Goal: Task Accomplishment & Management: Complete application form

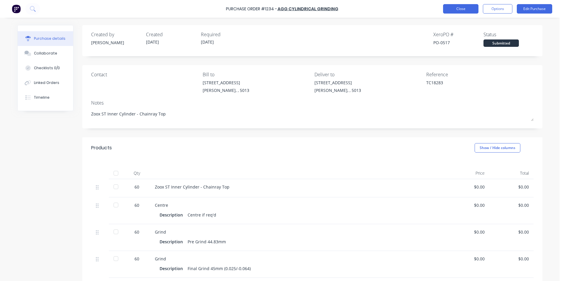
click at [478, 12] on button "Close" at bounding box center [460, 8] width 35 height 9
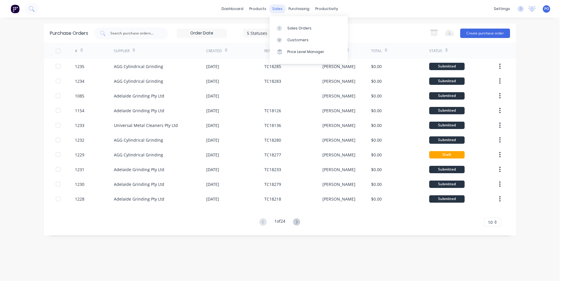
click at [281, 9] on div "sales" at bounding box center [277, 8] width 16 height 9
drag, startPoint x: 282, startPoint y: 26, endPoint x: 303, endPoint y: 31, distance: 20.9
click at [283, 26] on div at bounding box center [281, 28] width 9 height 5
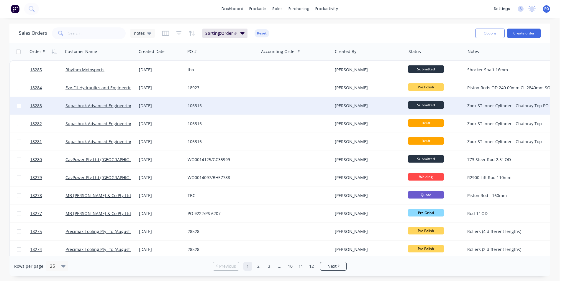
click at [427, 106] on span "Submitted" at bounding box center [425, 104] width 35 height 7
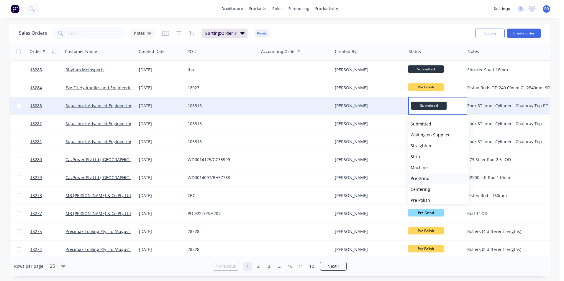
click at [426, 177] on span "Pre Grind" at bounding box center [419, 179] width 19 height 6
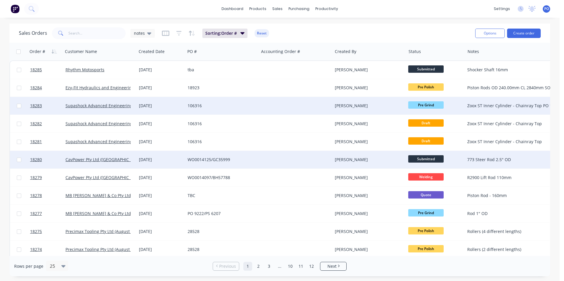
click at [254, 161] on div "WO0014125/GC35999" at bounding box center [221, 160] width 69 height 6
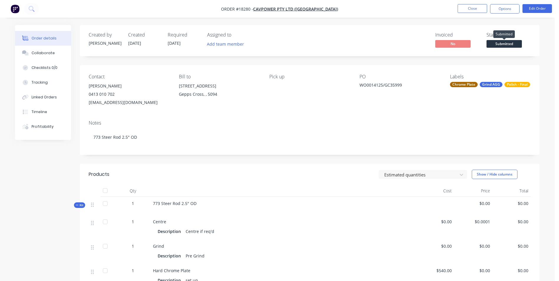
click at [510, 45] on span "Submitted" at bounding box center [504, 43] width 35 height 7
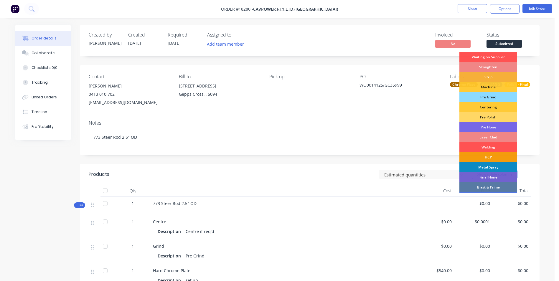
click at [502, 97] on div "Pre Grind" at bounding box center [489, 97] width 58 height 10
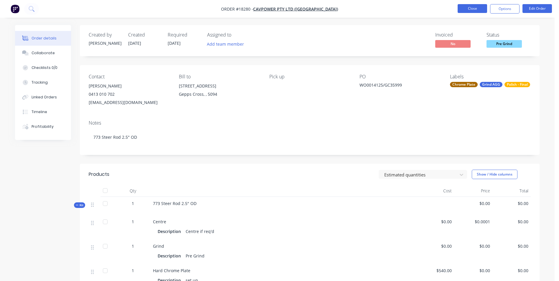
click at [474, 10] on button "Close" at bounding box center [472, 8] width 29 height 9
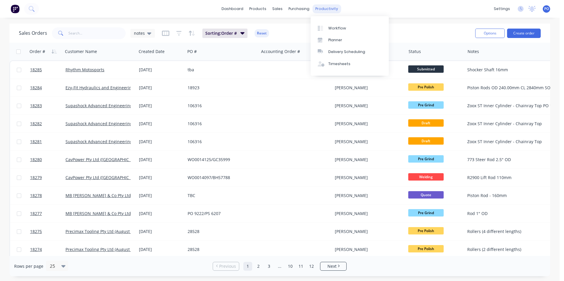
click at [334, 11] on div "productivity" at bounding box center [326, 8] width 29 height 9
click at [338, 31] on link "Workflow" at bounding box center [349, 28] width 78 height 12
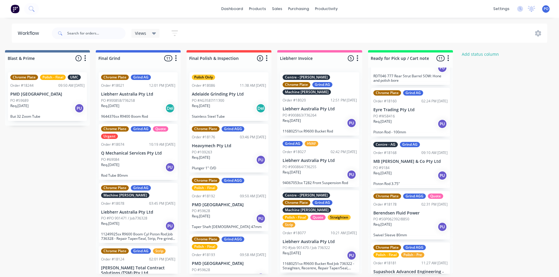
scroll to position [147, 0]
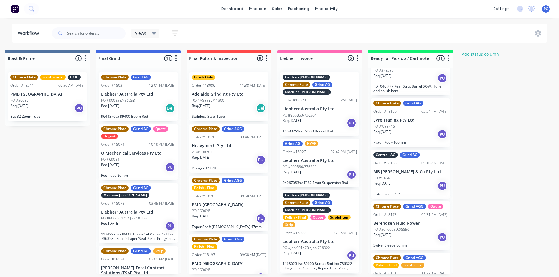
click at [421, 182] on div "Req. 10/10/25 PU" at bounding box center [410, 186] width 74 height 10
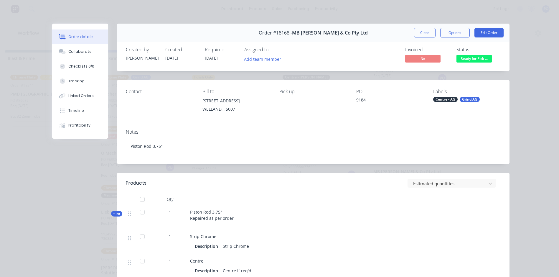
click at [468, 58] on span "Ready for Pick ..." at bounding box center [474, 58] width 35 height 7
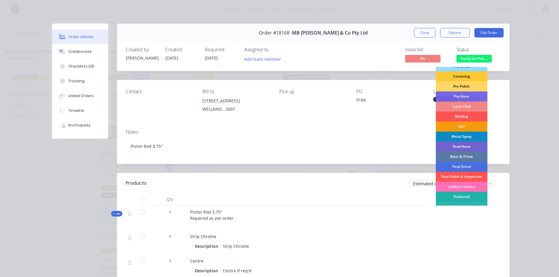
scroll to position [60, 0]
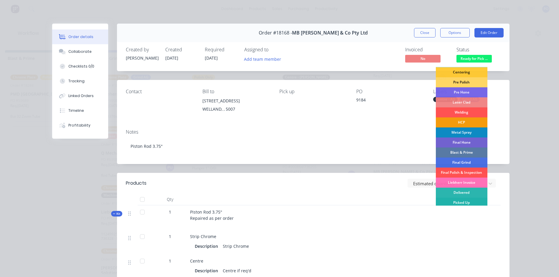
click at [460, 200] on div "Picked Up" at bounding box center [462, 203] width 52 height 10
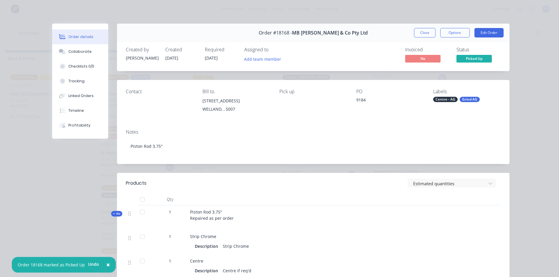
click at [419, 31] on button "Close" at bounding box center [425, 32] width 22 height 9
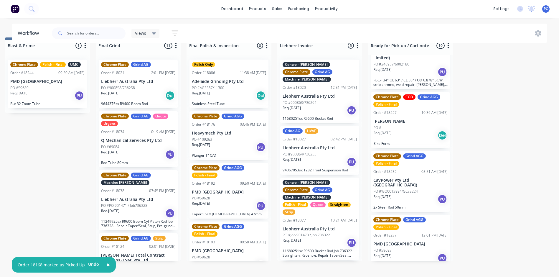
scroll to position [23, 1279]
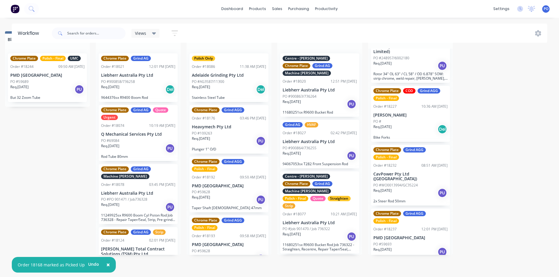
click at [428, 108] on div "Chrome Plate COD Grind AGG Polish - Final Order #18227 10:36 AM 29/09/25 Banks,…" at bounding box center [410, 114] width 79 height 56
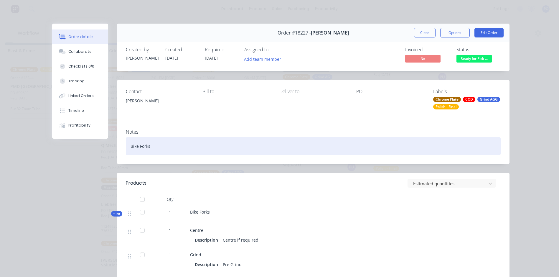
scroll to position [0, 1279]
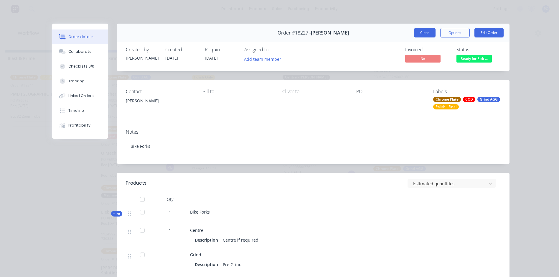
click at [422, 34] on button "Close" at bounding box center [425, 32] width 22 height 9
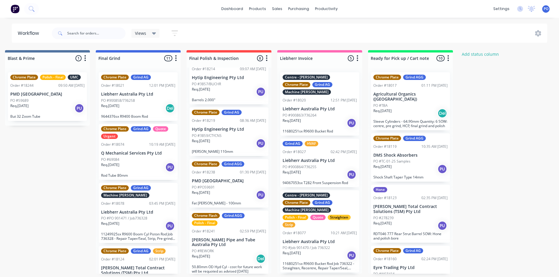
scroll to position [240, 0]
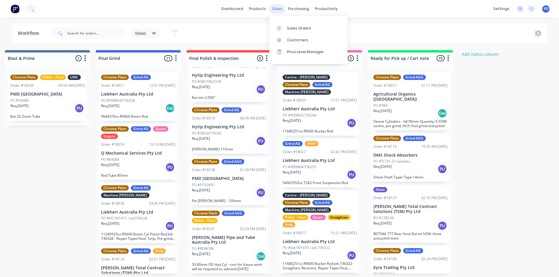
drag, startPoint x: 273, startPoint y: 8, endPoint x: 275, endPoint y: 11, distance: 3.4
click at [273, 8] on div "sales" at bounding box center [277, 8] width 16 height 9
click at [285, 41] on div at bounding box center [281, 39] width 9 height 5
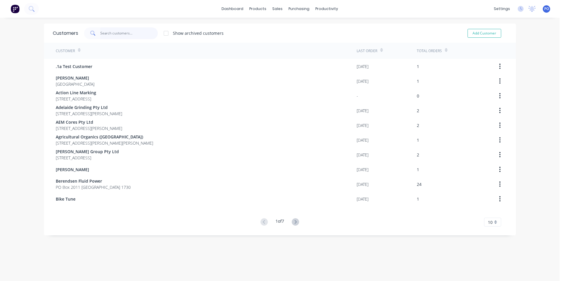
click at [122, 34] on input "text" at bounding box center [128, 33] width 57 height 12
click at [101, 32] on input "text" at bounding box center [128, 33] width 57 height 12
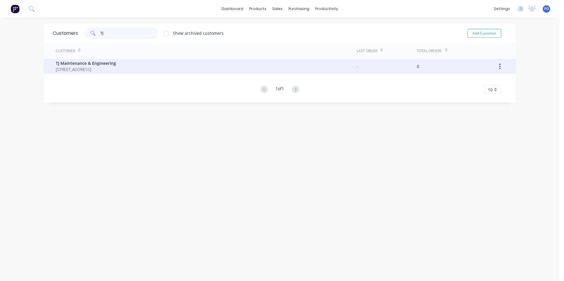
type input "TJ"
click at [116, 68] on span "140 Saddleworth Road Auburn South Australia 5451" at bounding box center [86, 69] width 60 height 6
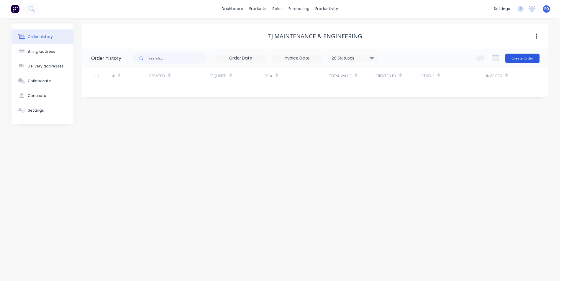
click at [515, 57] on button "Create Order" at bounding box center [522, 58] width 34 height 9
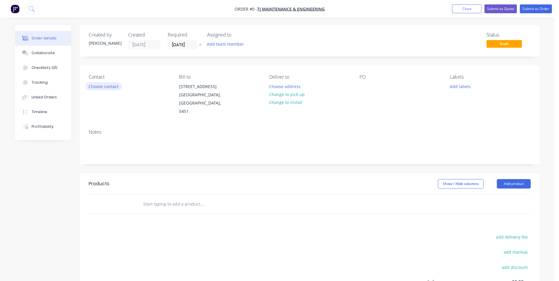
click at [115, 87] on button "Choose contact" at bounding box center [103, 86] width 36 height 8
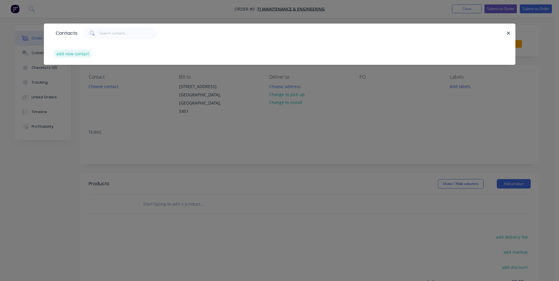
click at [80, 55] on button "add new contact" at bounding box center [72, 54] width 39 height 8
select select "AU"
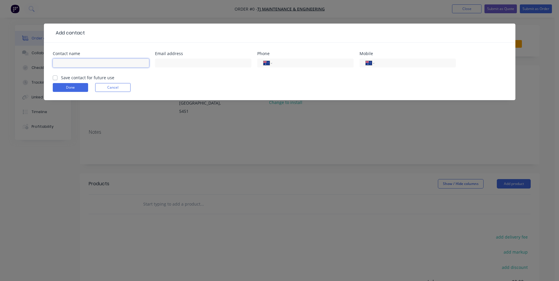
click at [83, 64] on input "text" at bounding box center [101, 63] width 96 height 9
type input "[PERSON_NAME] "Chip" Stanbridge"
click at [189, 65] on input "text" at bounding box center [203, 63] width 96 height 9
type input "[EMAIL_ADDRESS][DOMAIN_NAME]"
click at [287, 64] on input "tel" at bounding box center [312, 63] width 71 height 7
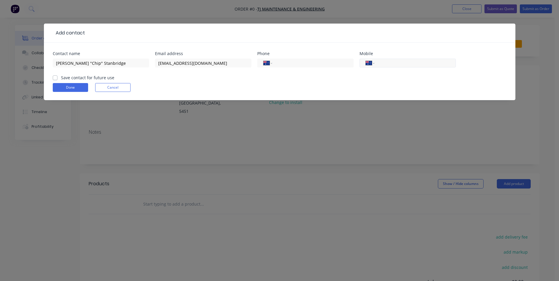
click at [384, 63] on input "tel" at bounding box center [414, 63] width 71 height 7
type input "0427 978 474"
click at [61, 79] on label "Save contact for future use" at bounding box center [87, 78] width 53 height 6
click at [56, 79] on input "Save contact for future use" at bounding box center [55, 78] width 5 height 6
checkbox input "true"
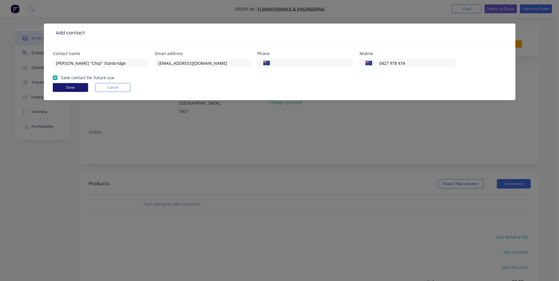
click at [70, 88] on button "Done" at bounding box center [70, 87] width 35 height 9
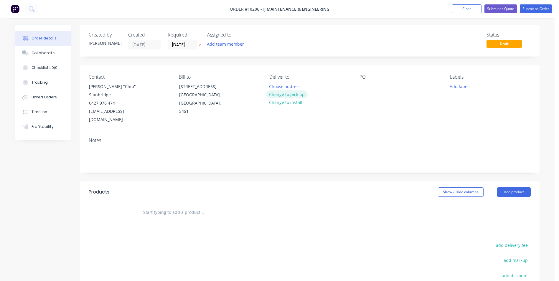
click at [289, 94] on button "Change to pick up" at bounding box center [287, 94] width 42 height 8
click at [367, 88] on div at bounding box center [364, 86] width 9 height 9
click at [459, 86] on button "Add labels" at bounding box center [460, 86] width 27 height 8
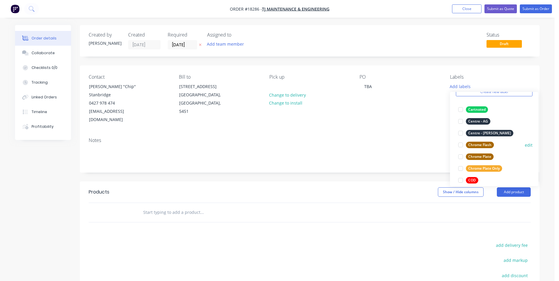
scroll to position [59, 0]
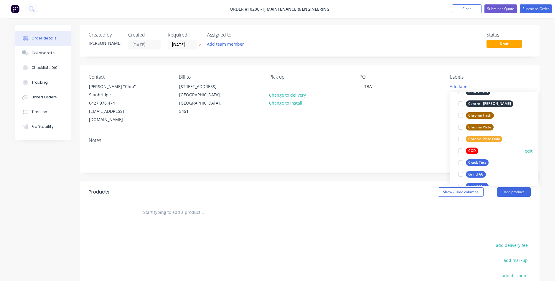
click at [474, 152] on div "COD" at bounding box center [472, 151] width 12 height 6
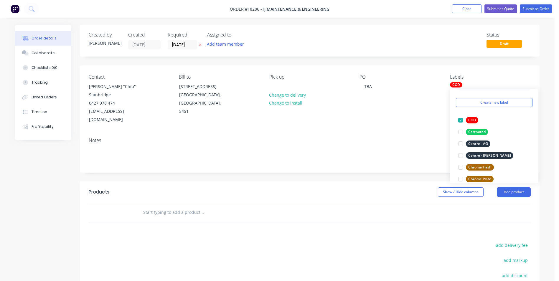
scroll to position [29, 0]
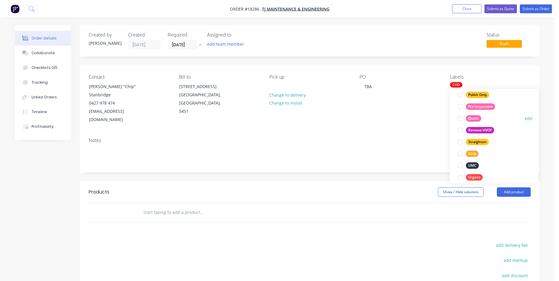
click at [474, 116] on div "Quote" at bounding box center [473, 118] width 15 height 6
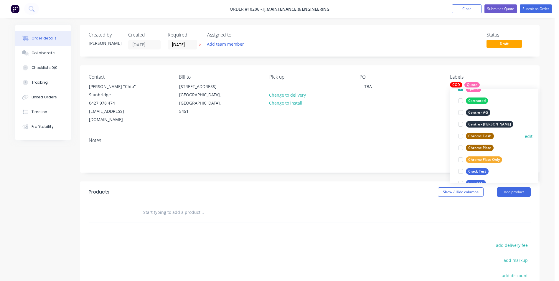
scroll to position [88, 0]
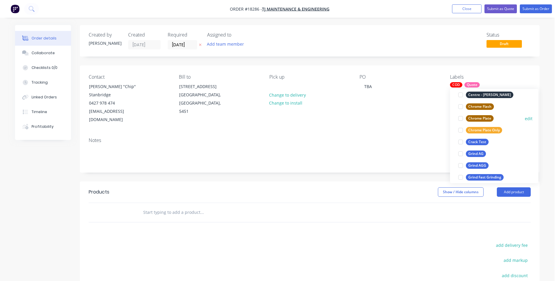
click at [485, 120] on div "Chrome Plate" at bounding box center [480, 118] width 28 height 6
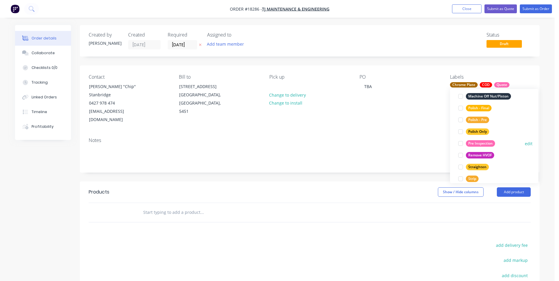
scroll to position [342, 0]
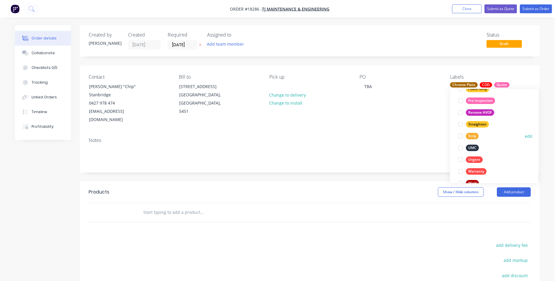
click at [470, 137] on div "Strip" at bounding box center [472, 136] width 13 height 6
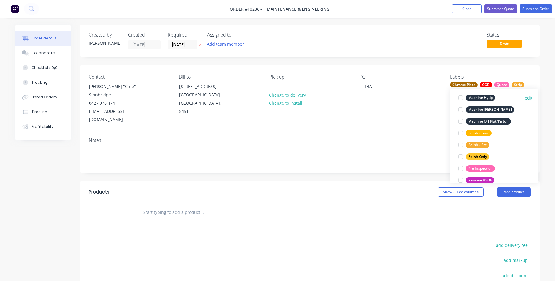
scroll to position [301, 0]
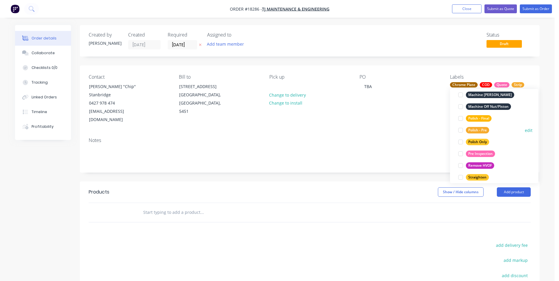
click at [482, 131] on div "Polish - Pre" at bounding box center [477, 130] width 23 height 6
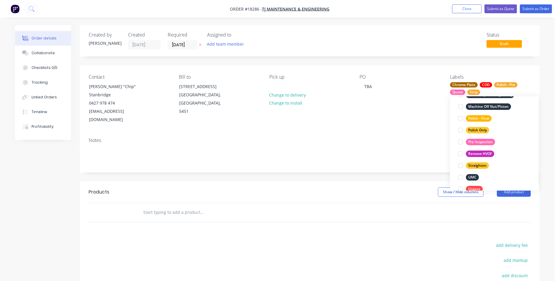
scroll to position [324, 0]
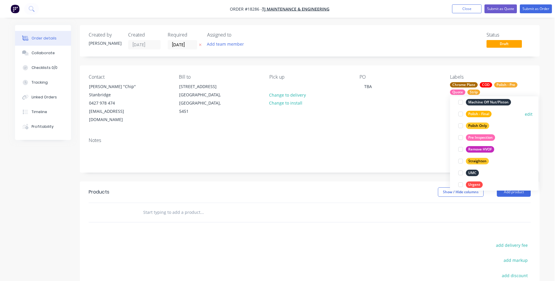
click at [483, 115] on div "Polish - Final" at bounding box center [479, 114] width 26 height 6
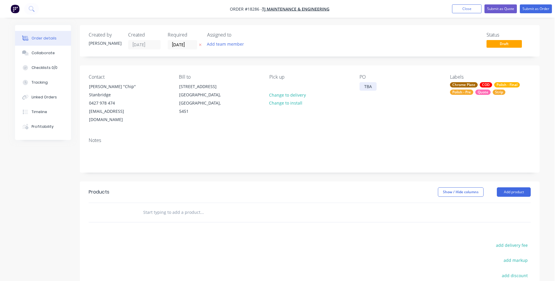
click at [369, 90] on div "TBA" at bounding box center [368, 86] width 17 height 9
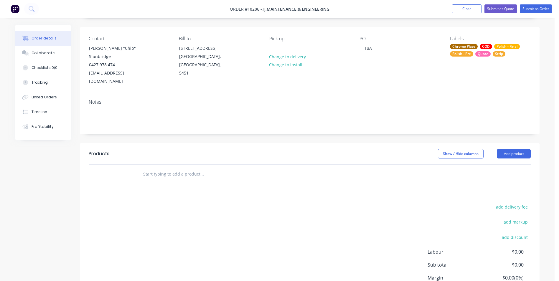
scroll to position [0, 0]
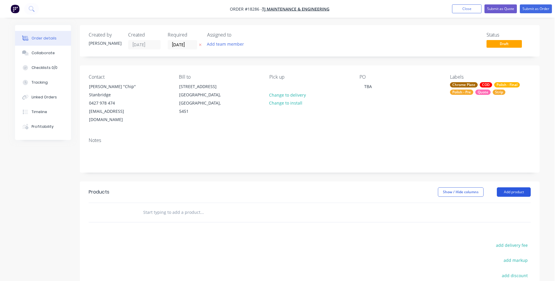
click at [525, 187] on button "Add product" at bounding box center [514, 191] width 34 height 9
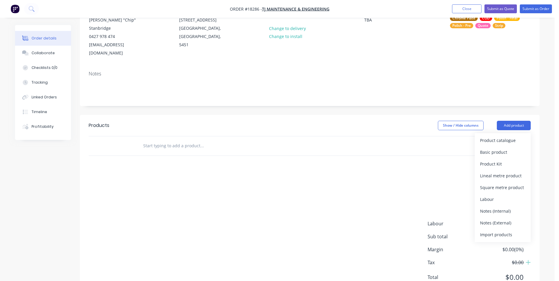
scroll to position [75, 0]
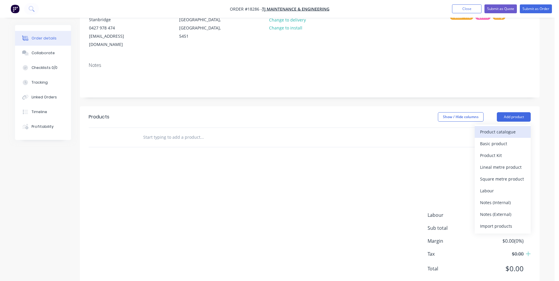
click at [513, 128] on div "Product catalogue" at bounding box center [502, 132] width 45 height 9
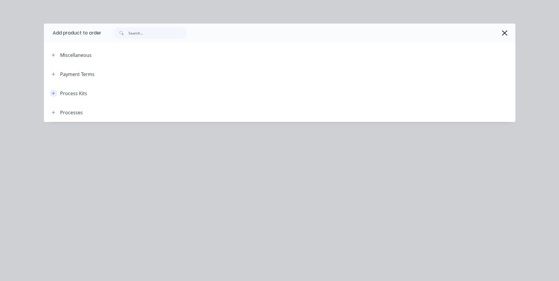
click at [54, 95] on icon "button" at bounding box center [54, 93] width 4 height 4
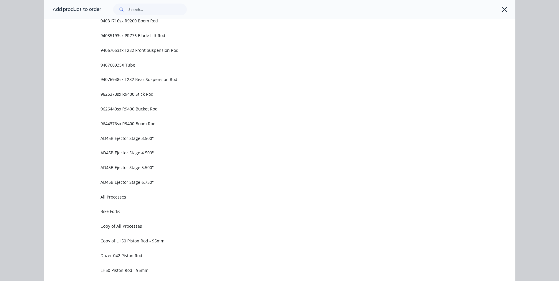
scroll to position [395, 0]
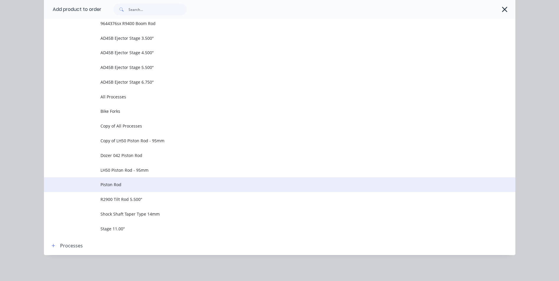
click at [112, 183] on span "Piston Rod" at bounding box center [267, 185] width 332 height 6
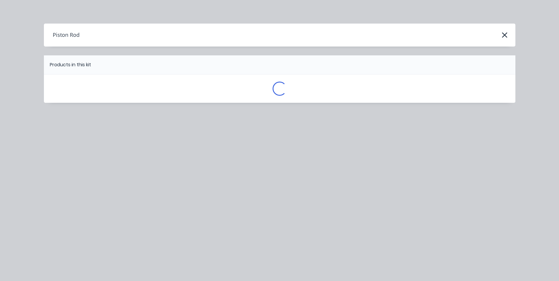
scroll to position [0, 0]
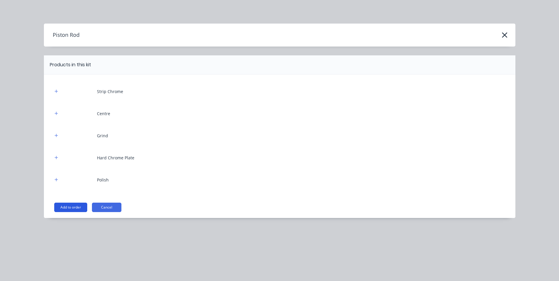
click at [77, 207] on button "Add to order" at bounding box center [70, 207] width 33 height 9
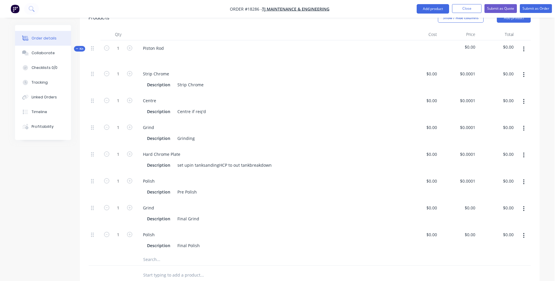
scroll to position [164, 0]
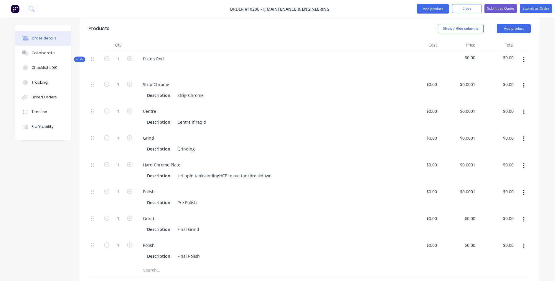
click at [524, 110] on icon "button" at bounding box center [523, 112] width 1 height 5
click at [503, 147] on div "Delete" at bounding box center [502, 151] width 45 height 9
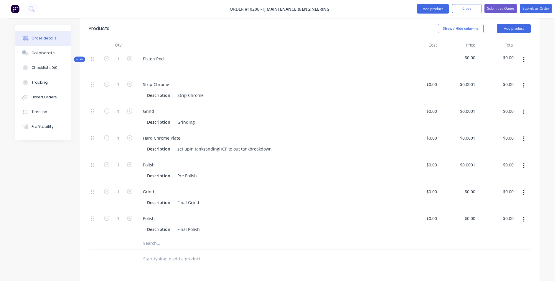
click at [525, 107] on button "button" at bounding box center [524, 112] width 14 height 11
click at [484, 147] on div "Delete" at bounding box center [502, 151] width 45 height 9
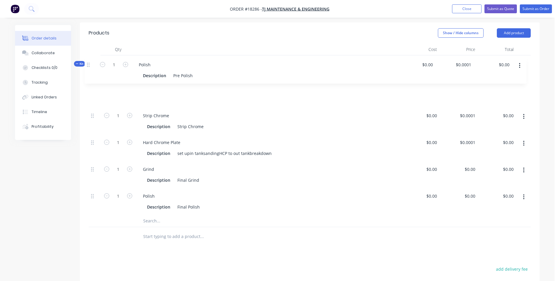
scroll to position [159, 0]
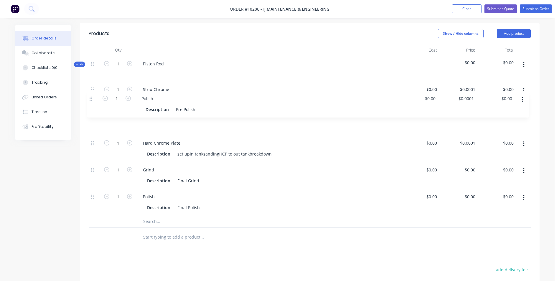
drag, startPoint x: 92, startPoint y: 122, endPoint x: 91, endPoint y: 97, distance: 25.4
click at [91, 97] on div "1 Strip Chrome Description Strip Chrome $0.00 $0.00 $0.0001 $0.0001 $0.00 $0.00…" at bounding box center [310, 149] width 442 height 134
click at [524, 168] on icon "button" at bounding box center [523, 171] width 1 height 6
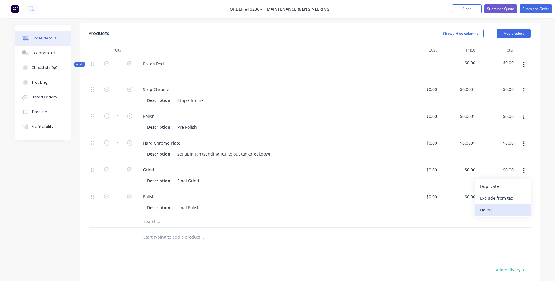
click at [493, 206] on div "Delete" at bounding box center [502, 210] width 45 height 9
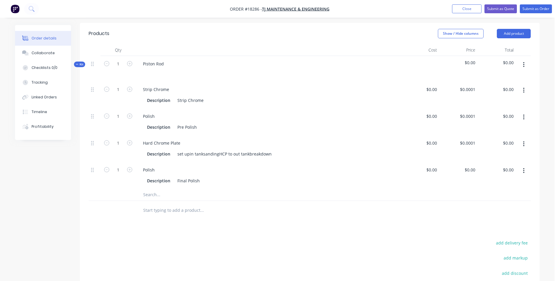
click at [142, 189] on div at bounding box center [226, 195] width 177 height 12
click at [167, 189] on input "text" at bounding box center [202, 195] width 118 height 12
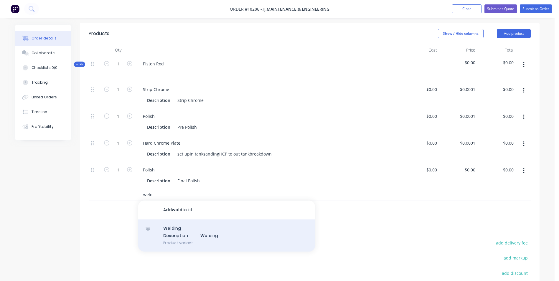
type input "weld"
click at [225, 220] on div "Weld ing Description Weld ing Product variant" at bounding box center [226, 236] width 177 height 32
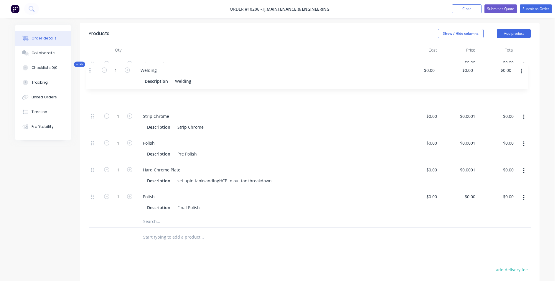
drag, startPoint x: 93, startPoint y: 180, endPoint x: 91, endPoint y: 69, distance: 111.4
click at [91, 82] on div "1 Strip Chrome Description Strip Chrome $0.00 $0.00 $0.0001 $0.0001 $0.00 $0.00…" at bounding box center [310, 149] width 442 height 134
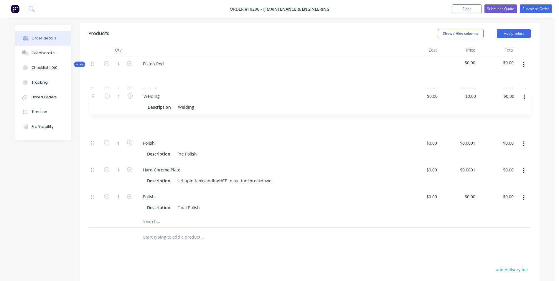
drag, startPoint x: 91, startPoint y: 71, endPoint x: 91, endPoint y: 95, distance: 23.3
click at [91, 96] on div "1 Welding Description Welding $0.00 $0.00 $0.00 $0.00 $0.00 $0.00 1 Strip Chrom…" at bounding box center [310, 149] width 442 height 134
click at [196, 123] on div "Description Welding" at bounding box center [267, 127] width 245 height 9
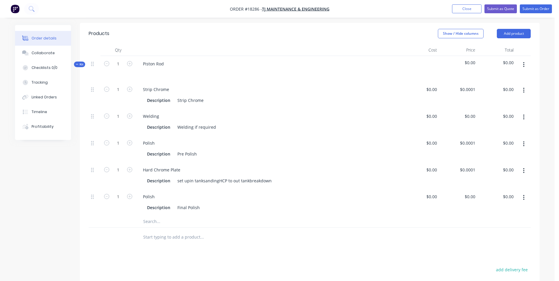
click at [157, 68] on div at bounding box center [268, 72] width 261 height 9
drag, startPoint x: 165, startPoint y: 47, endPoint x: 147, endPoint y: 48, distance: 18.0
click at [145, 60] on div "Piston Rod" at bounding box center [153, 64] width 30 height 9
paste div
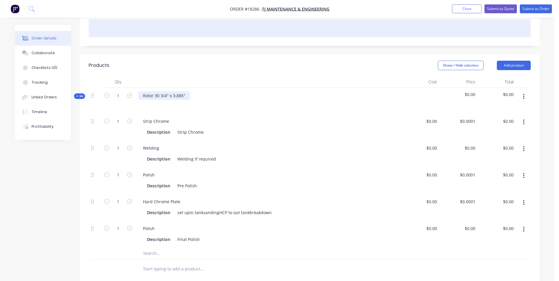
scroll to position [41, 0]
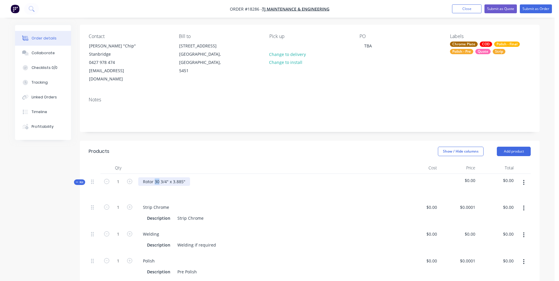
drag, startPoint x: 155, startPoint y: 165, endPoint x: 159, endPoint y: 164, distance: 3.8
click at [159, 177] on div "Rotor 30 3/4" x 3.885"" at bounding box center [164, 181] width 52 height 9
click at [182, 177] on div "Rotor 16 3/4" x 3.885"" at bounding box center [164, 181] width 52 height 9
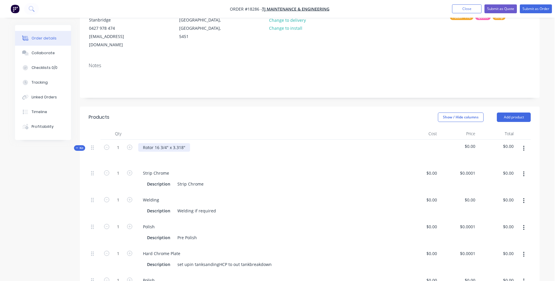
scroll to position [100, 0]
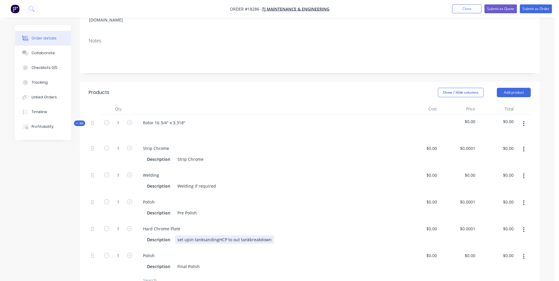
drag, startPoint x: 189, startPoint y: 223, endPoint x: 200, endPoint y: 223, distance: 11.2
click at [191, 236] on div "set upin tanksandingHCP to out tankbreakdown" at bounding box center [224, 240] width 99 height 9
click at [192, 242] on div "set up in tank sanding HCP to out tank breakdown" at bounding box center [188, 256] width 27 height 40
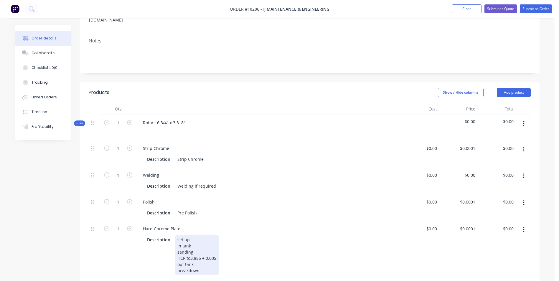
click at [191, 242] on div "set up in tank sanding HCP to3.885 + 0.005 out tank breakdown" at bounding box center [197, 256] width 44 height 40
click at [201, 241] on div "set up in tank sanding HCP to 3.885 + 0.005 out tank breakdown" at bounding box center [197, 256] width 45 height 40
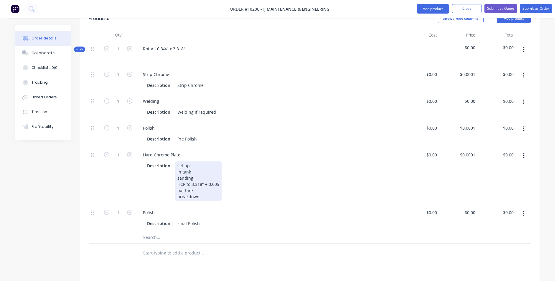
scroll to position [188, 0]
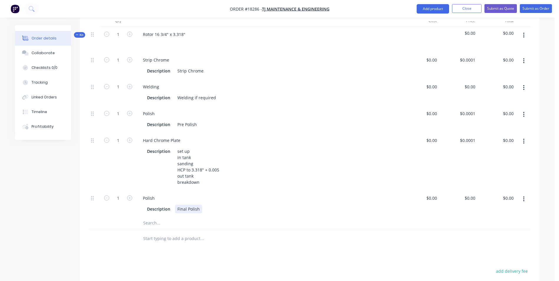
click at [199, 205] on div "Final Polish" at bounding box center [188, 209] width 27 height 9
click at [200, 205] on div "Final Polish3.885 + 0.005"" at bounding box center [202, 209] width 55 height 9
click at [209, 205] on div "Final Polish 3.885 + 0.005"" at bounding box center [203, 209] width 56 height 9
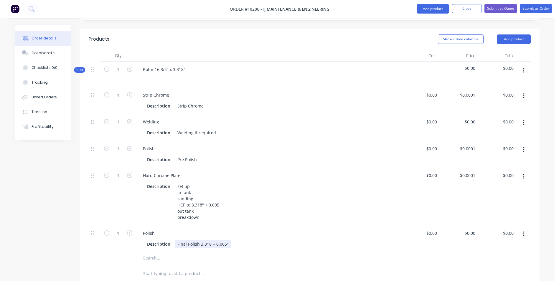
scroll to position [100, 0]
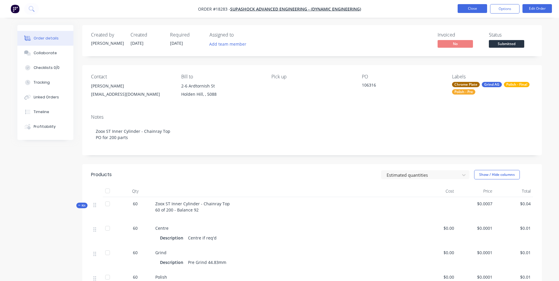
click at [472, 11] on button "Close" at bounding box center [472, 8] width 29 height 9
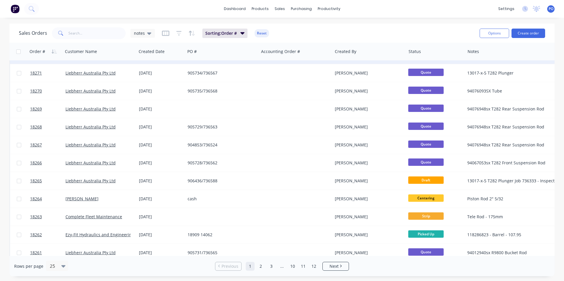
scroll to position [257, 0]
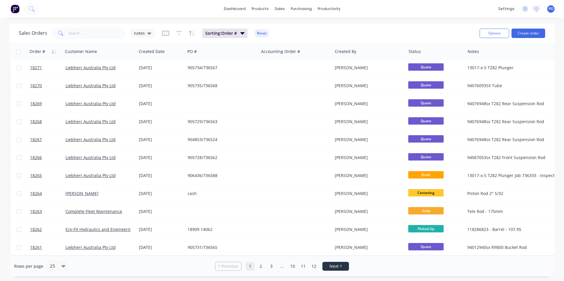
click at [342, 265] on link "Next" at bounding box center [335, 267] width 26 height 6
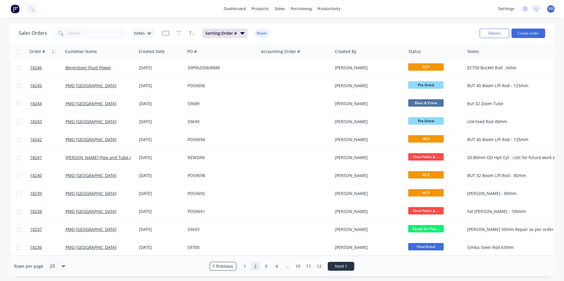
click at [354, 269] on li "Next" at bounding box center [340, 266] width 27 height 9
click at [352, 268] on link "Next" at bounding box center [341, 267] width 26 height 6
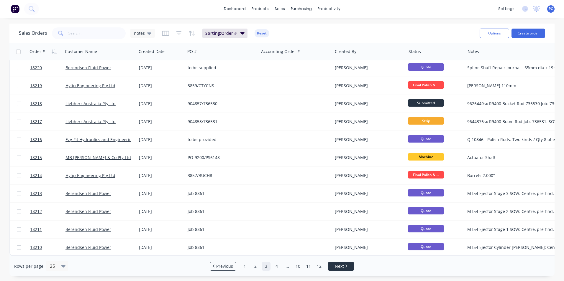
click at [343, 268] on span "Next" at bounding box center [339, 267] width 9 height 6
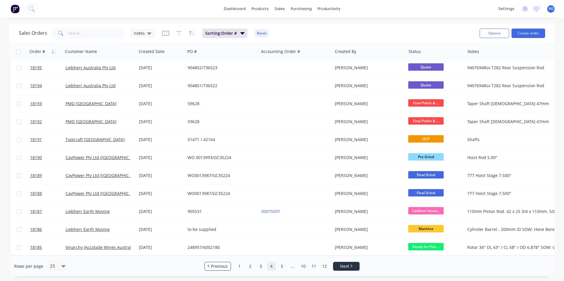
click at [346, 265] on span "Next" at bounding box center [344, 267] width 9 height 6
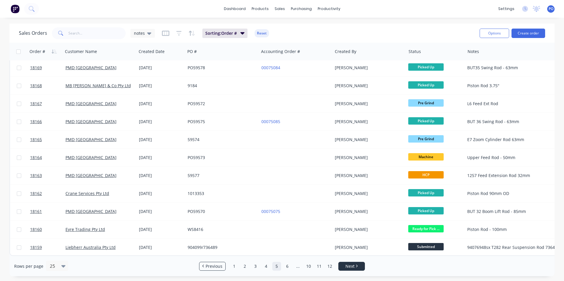
click at [345, 267] on link "Next" at bounding box center [351, 267] width 26 height 6
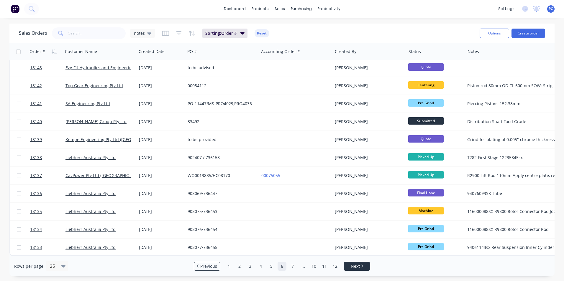
click at [366, 265] on link "Next" at bounding box center [357, 267] width 26 height 6
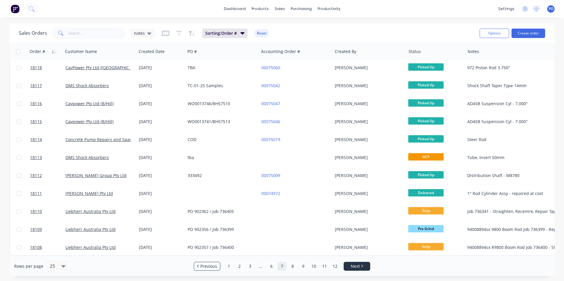
click at [357, 266] on span "Next" at bounding box center [354, 267] width 9 height 6
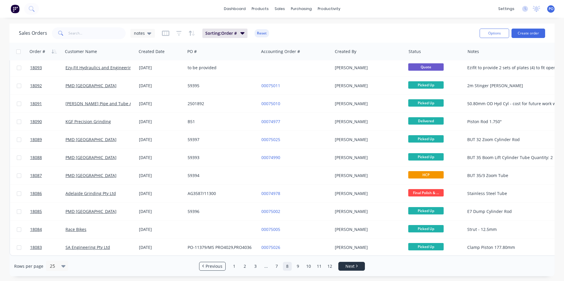
click at [358, 265] on link "Next" at bounding box center [351, 267] width 26 height 6
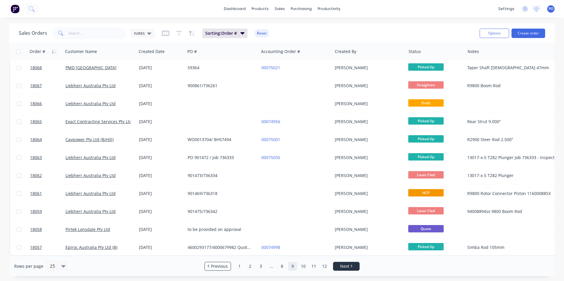
click at [352, 265] on icon "Next page" at bounding box center [351, 266] width 2 height 3
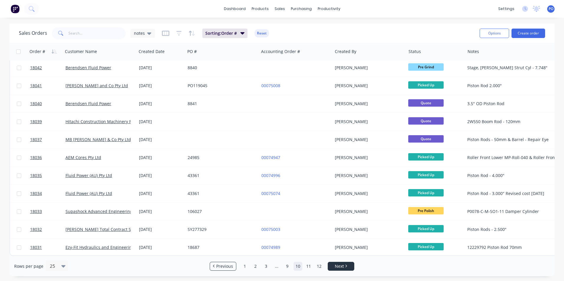
click at [345, 269] on link "Next" at bounding box center [341, 267] width 26 height 6
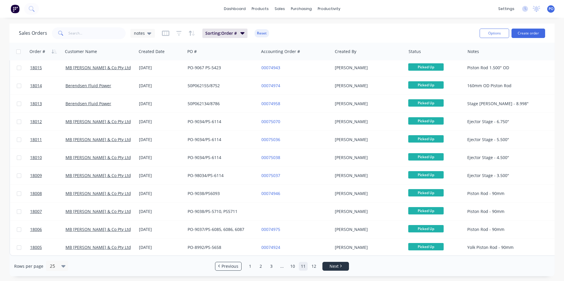
click at [336, 266] on span "Next" at bounding box center [333, 267] width 9 height 6
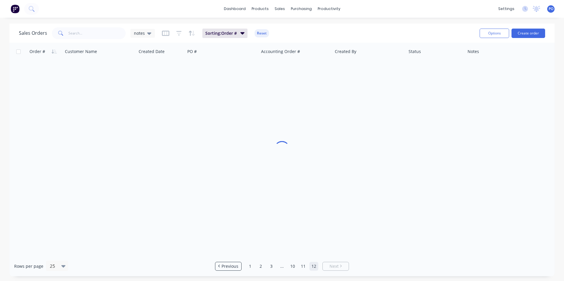
scroll to position [0, 0]
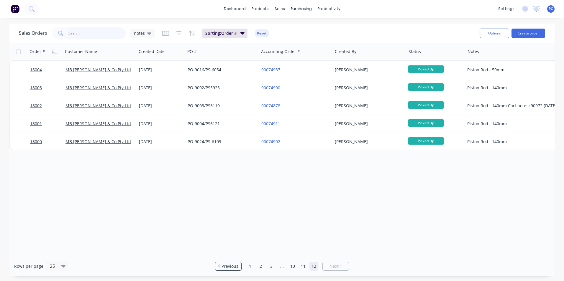
click at [83, 33] on input "text" at bounding box center [96, 33] width 57 height 12
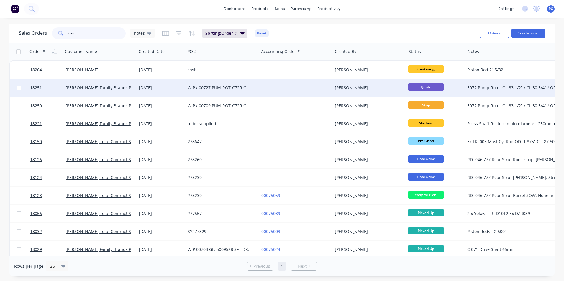
type input "cas"
click at [305, 93] on div at bounding box center [295, 88] width 73 height 18
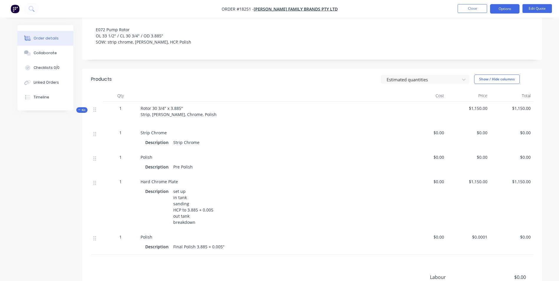
scroll to position [88, 0]
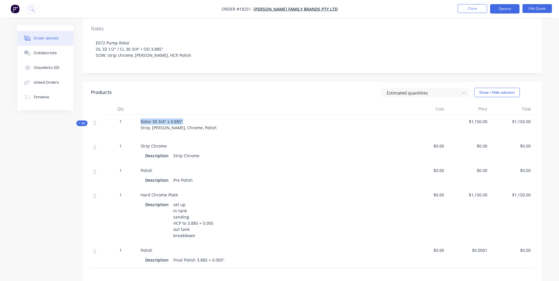
drag, startPoint x: 140, startPoint y: 119, endPoint x: 187, endPoint y: 121, distance: 47.5
click at [187, 121] on div "Rotor 30 3/4" x 3.885" Strip, [PERSON_NAME], Chrome, Polish" at bounding box center [270, 127] width 265 height 24
drag, startPoint x: 187, startPoint y: 121, endPoint x: 172, endPoint y: 121, distance: 15.0
copy span "Rotor 30 3/4" x 3.885""
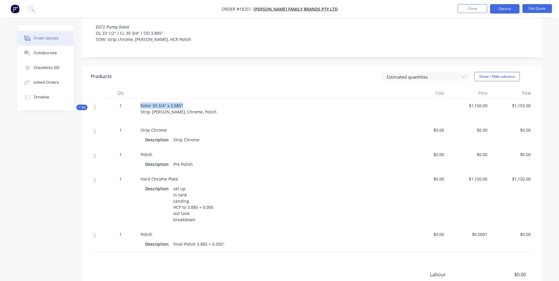
scroll to position [118, 0]
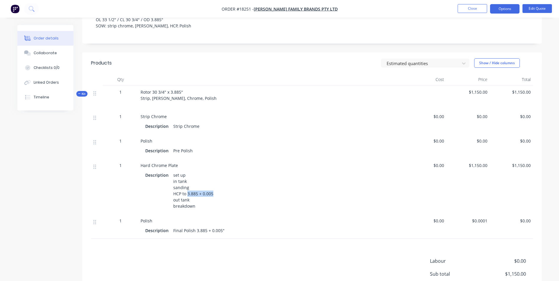
drag, startPoint x: 212, startPoint y: 194, endPoint x: 187, endPoint y: 196, distance: 25.2
click at [187, 196] on div "set up in tank sanding HCP to 3.885 + 0.005 out tank breakdown" at bounding box center [193, 191] width 45 height 40
drag, startPoint x: 187, startPoint y: 196, endPoint x: 204, endPoint y: 195, distance: 17.2
copy div "3.885 + 0.005"
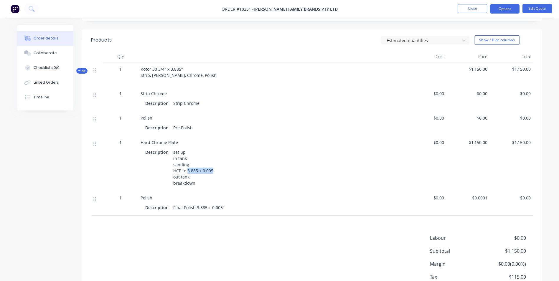
scroll to position [177, 0]
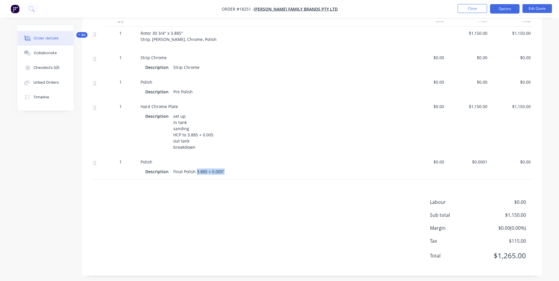
drag, startPoint x: 224, startPoint y: 170, endPoint x: 196, endPoint y: 171, distance: 28.0
click at [196, 171] on div "Final Polish 3.885 + 0.005"" at bounding box center [199, 171] width 56 height 9
copy div "3.885 + 0.005""
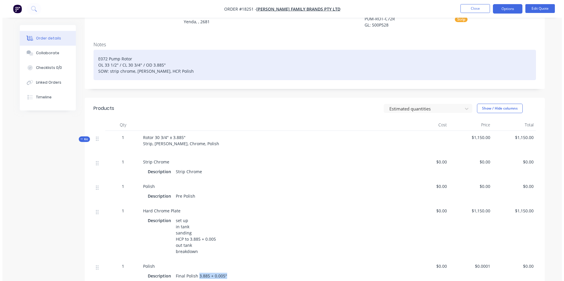
scroll to position [0, 0]
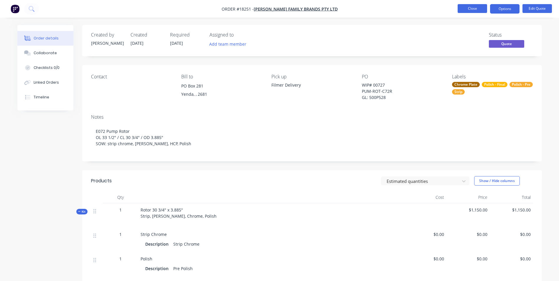
click at [476, 9] on button "Close" at bounding box center [472, 8] width 29 height 9
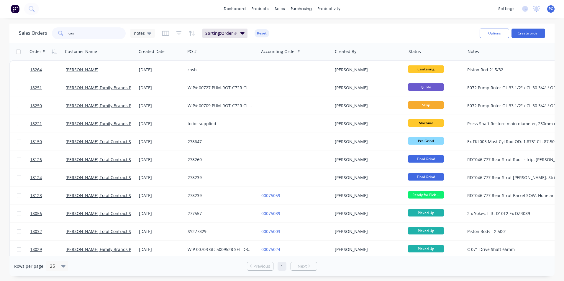
drag, startPoint x: 81, startPoint y: 34, endPoint x: 54, endPoint y: 31, distance: 27.0
click at [54, 31] on div "cas" at bounding box center [89, 33] width 74 height 12
click at [277, 10] on div "sales" at bounding box center [279, 8] width 16 height 9
click at [288, 32] on link "Sales Orders" at bounding box center [310, 28] width 78 height 12
click at [294, 29] on div "Sales Orders" at bounding box center [301, 28] width 24 height 5
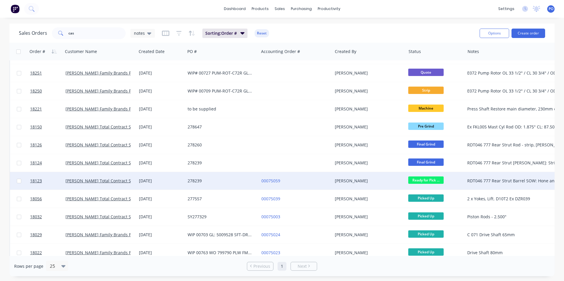
scroll to position [23, 0]
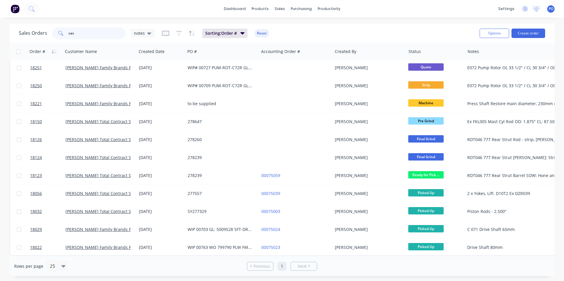
drag, startPoint x: 83, startPoint y: 35, endPoint x: 53, endPoint y: 31, distance: 30.1
click at [53, 31] on div "cas" at bounding box center [89, 33] width 74 height 12
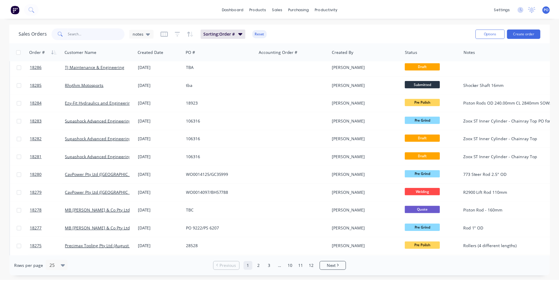
scroll to position [0, 0]
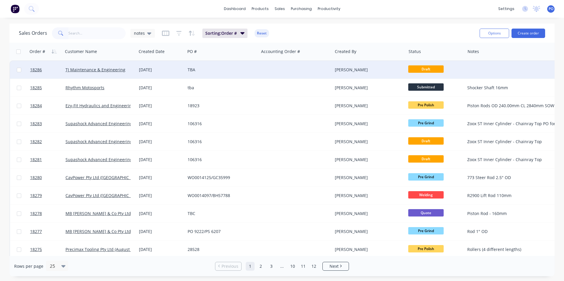
click at [283, 68] on div at bounding box center [295, 70] width 73 height 18
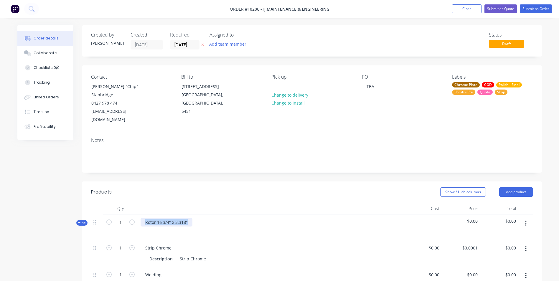
drag, startPoint x: 189, startPoint y: 205, endPoint x: 146, endPoint y: 204, distance: 43.3
click at [146, 218] on div "Rotor 16 3/4" x 3.318"" at bounding box center [167, 222] width 52 height 9
copy div "Rotor 16 3/4" x 3.318""
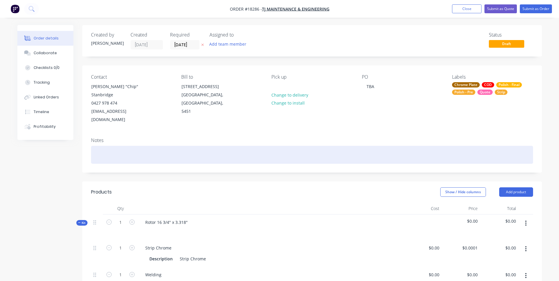
click at [107, 146] on div at bounding box center [312, 155] width 442 height 18
paste div
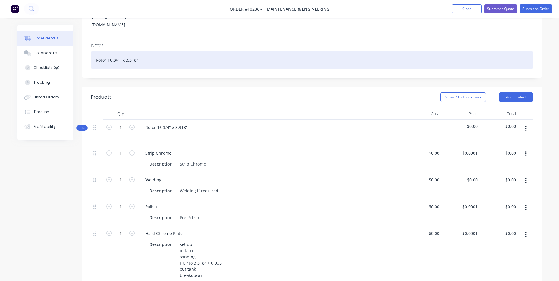
scroll to position [88, 0]
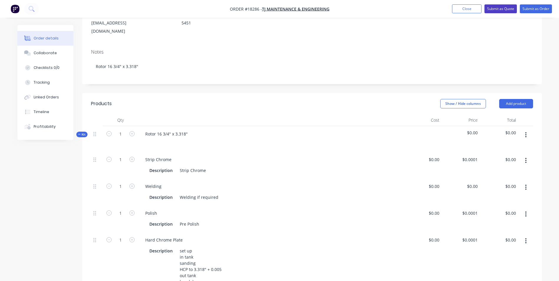
click at [511, 9] on button "Submit as Quote" at bounding box center [501, 8] width 32 height 9
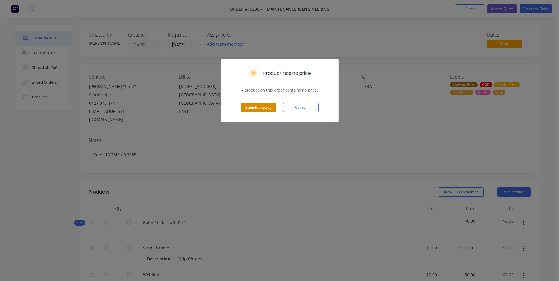
click at [256, 108] on button "Submit anyway" at bounding box center [258, 107] width 35 height 9
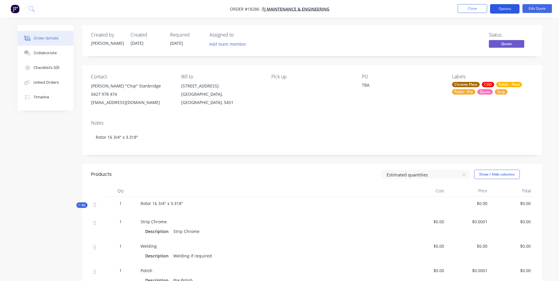
click at [498, 8] on button "Options" at bounding box center [504, 8] width 29 height 9
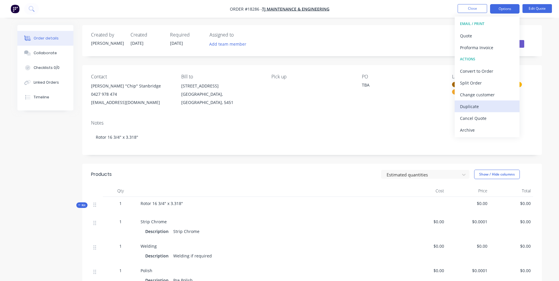
click at [494, 108] on div "Duplicate" at bounding box center [487, 106] width 54 height 9
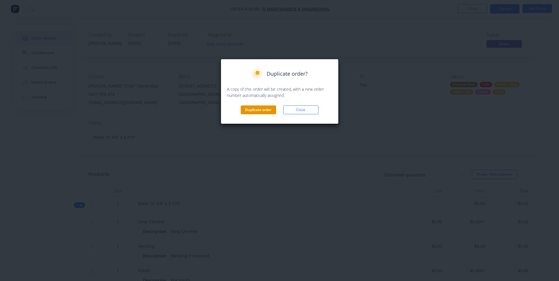
click at [248, 110] on button "Duplicate order" at bounding box center [258, 110] width 35 height 9
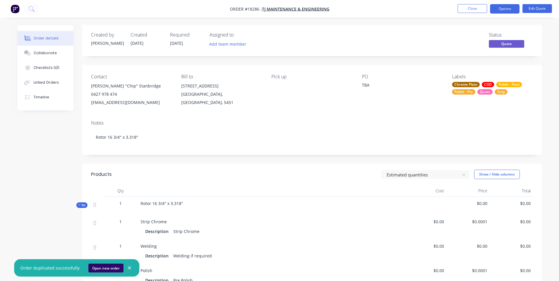
click at [101, 269] on button "Open new order" at bounding box center [105, 268] width 35 height 9
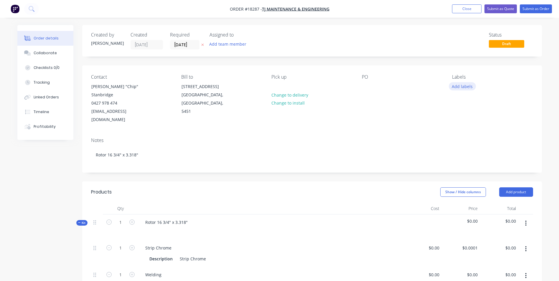
click at [466, 90] on button "Add labels" at bounding box center [462, 86] width 27 height 8
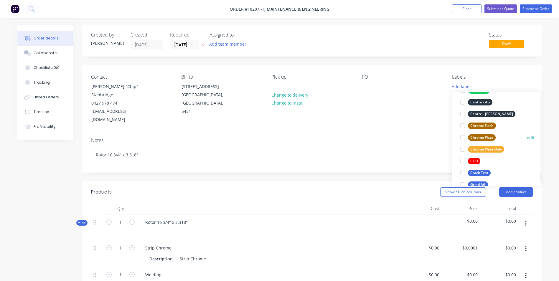
scroll to position [59, 0]
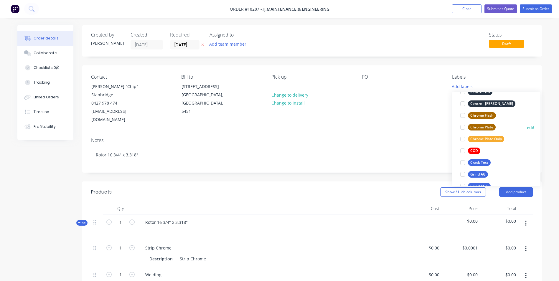
click at [491, 126] on div "Chrome Plate" at bounding box center [482, 127] width 28 height 6
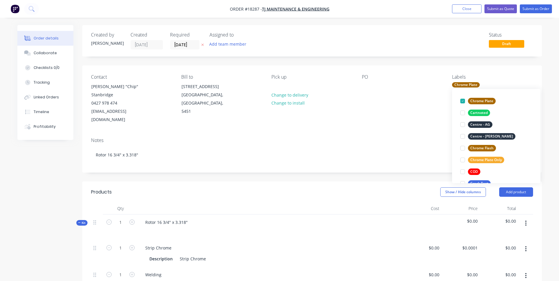
scroll to position [100, 0]
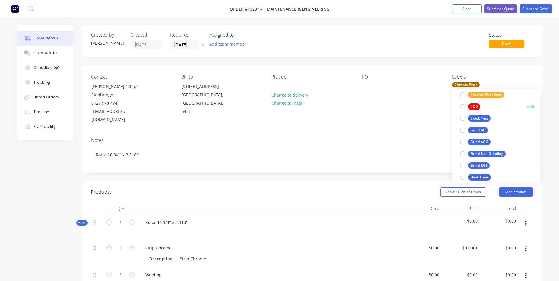
click at [476, 107] on div "COD" at bounding box center [474, 106] width 12 height 6
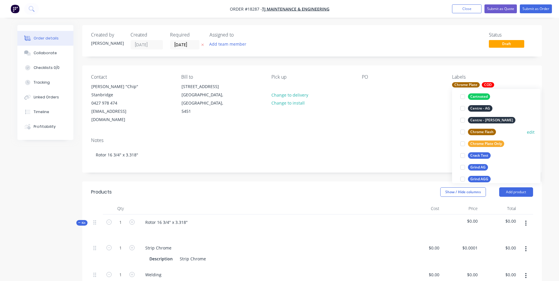
scroll to position [130, 0]
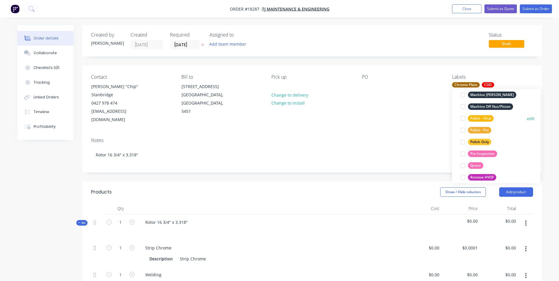
click at [489, 120] on div "Polish - Final" at bounding box center [481, 118] width 26 height 6
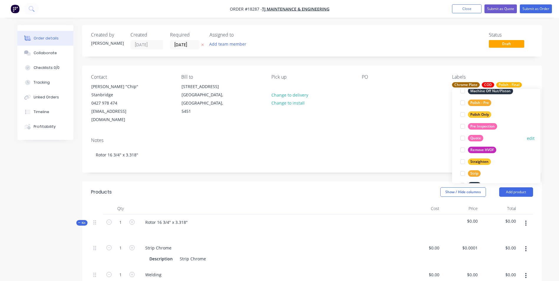
scroll to position [307, 0]
click at [487, 103] on div "Polish - Pre" at bounding box center [479, 101] width 23 height 6
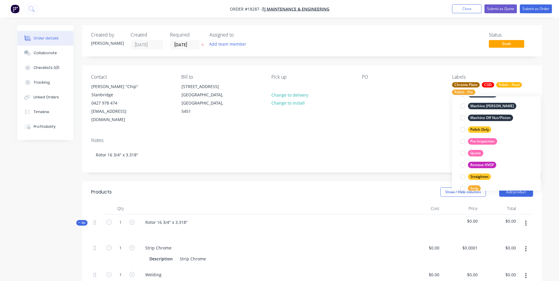
scroll to position [354, 0]
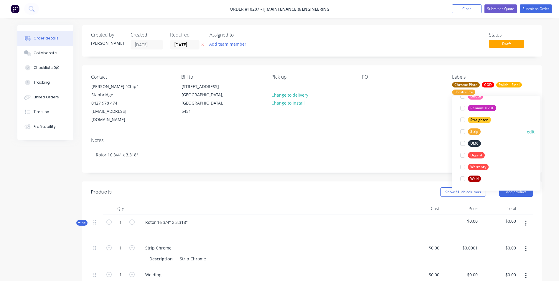
click at [475, 132] on div "Strip" at bounding box center [474, 132] width 13 height 6
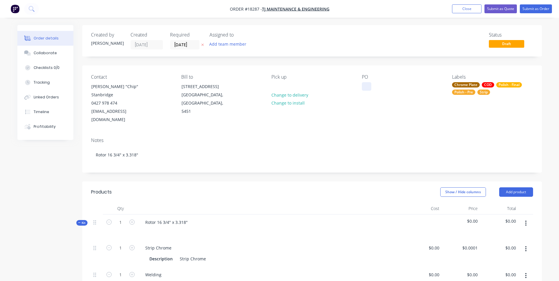
click at [369, 87] on div at bounding box center [366, 86] width 9 height 9
click at [161, 218] on div "Rotor 16 3/4" x 3.318"" at bounding box center [167, 222] width 52 height 9
drag, startPoint x: 185, startPoint y: 207, endPoint x: 210, endPoint y: 209, distance: 24.8
click at [185, 218] on div "Rotor 18 3/4" x 3.318"" at bounding box center [167, 222] width 52 height 9
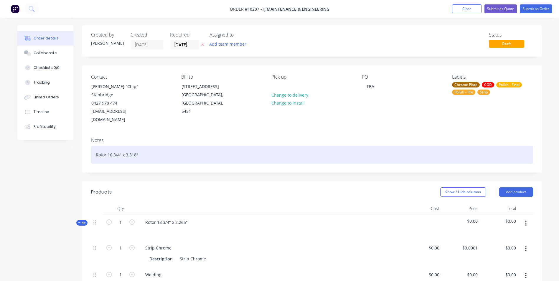
click at [136, 146] on div "Rotor 16 3/4" x 3.318"" at bounding box center [312, 155] width 442 height 18
click at [112, 146] on div "Rotor 16 3/4" x 2.265"" at bounding box center [312, 155] width 442 height 18
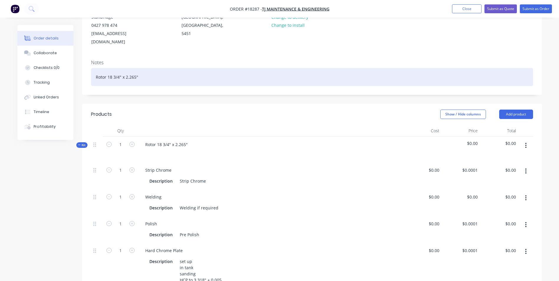
scroll to position [88, 0]
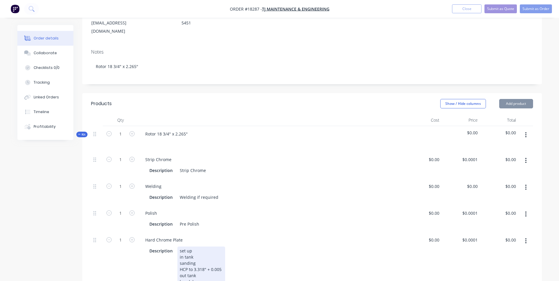
click at [203, 254] on div "set up in tank sanding HCP to 3.318" + 0.005 out tank breakdown" at bounding box center [201, 267] width 48 height 40
click at [203, 252] on div "set up in tank sanding HCP to 3.318" + 0.005 out tank breakdown" at bounding box center [201, 267] width 48 height 40
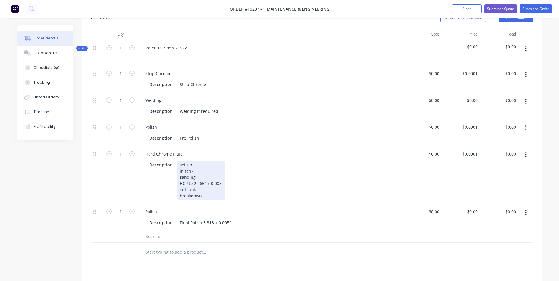
scroll to position [177, 0]
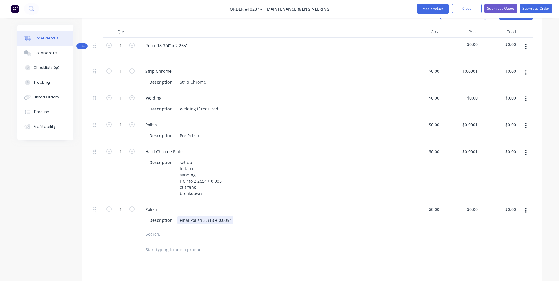
click at [212, 216] on div "Final Polish 3.318 + 0.005"" at bounding box center [205, 220] width 56 height 9
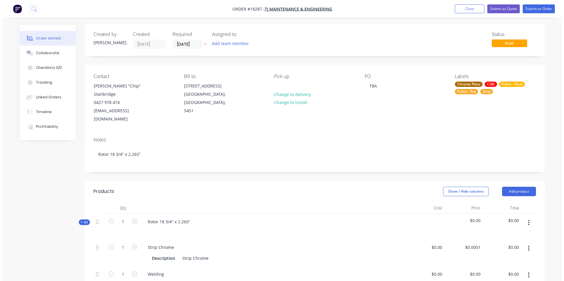
scroll to position [0, 0]
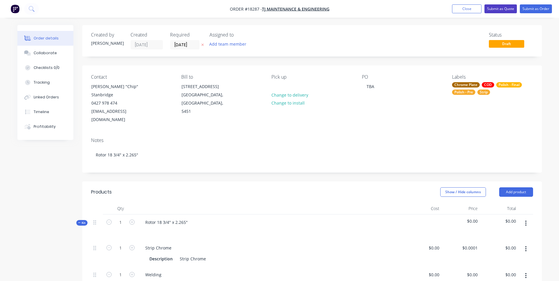
click at [502, 9] on button "Submit as Quote" at bounding box center [501, 8] width 32 height 9
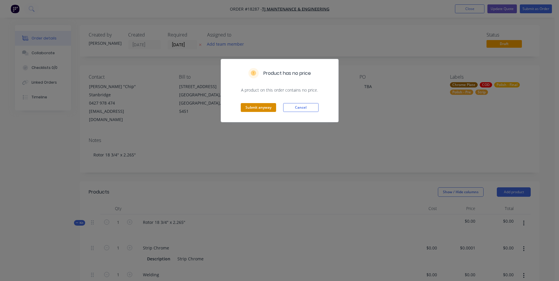
click at [260, 107] on button "Submit anyway" at bounding box center [258, 107] width 35 height 9
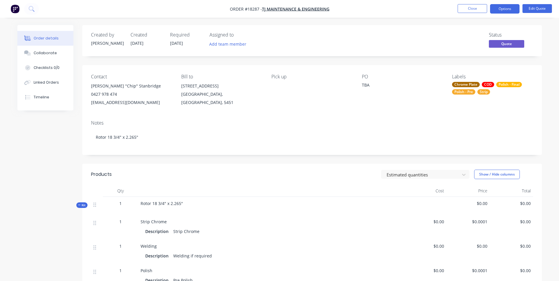
drag, startPoint x: 535, startPoint y: 110, endPoint x: 539, endPoint y: 90, distance: 20.2
click at [536, 110] on div "Contact Glynn "Chip" Stanbridge 0427 978 474 build@tjm.engineering Bill to 140 …" at bounding box center [312, 90] width 460 height 50
click at [473, 10] on button "Close" at bounding box center [472, 8] width 29 height 9
